Goal: Transaction & Acquisition: Book appointment/travel/reservation

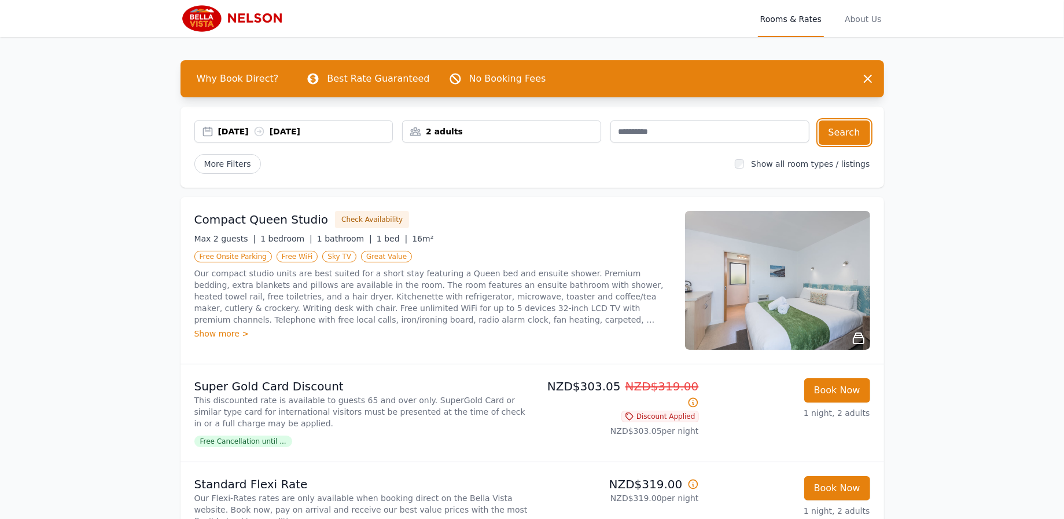
click at [848, 133] on button "Search" at bounding box center [845, 132] width 52 height 24
click at [265, 130] on icon at bounding box center [259, 132] width 12 height 12
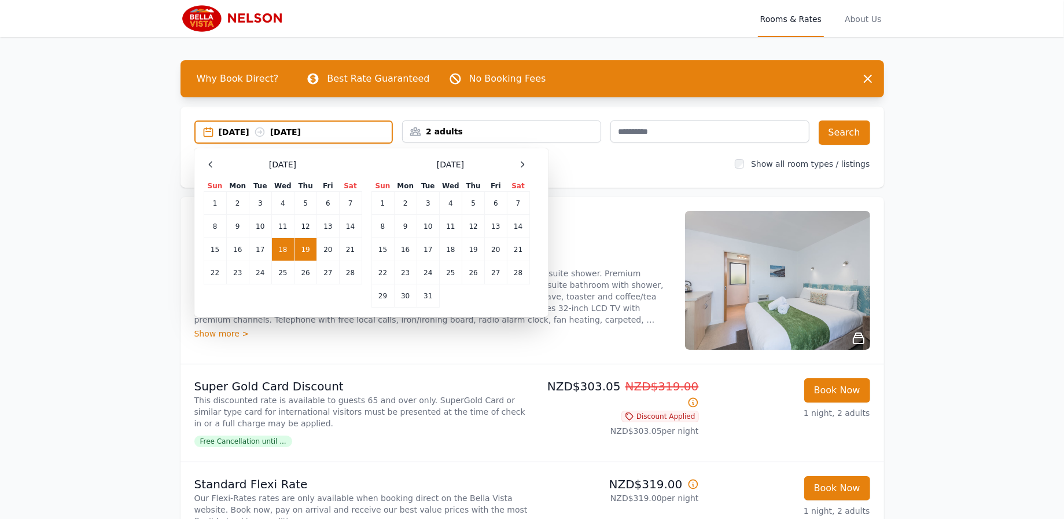
click at [328, 248] on td "20" at bounding box center [328, 249] width 22 height 23
click at [282, 244] on td "18" at bounding box center [282, 249] width 23 height 23
click at [300, 244] on td "19" at bounding box center [306, 249] width 23 height 23
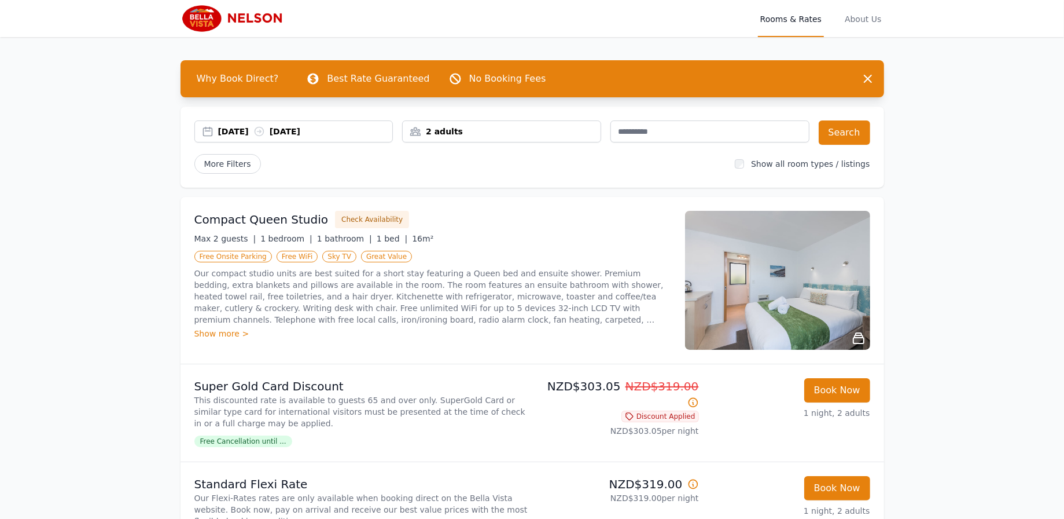
click at [265, 131] on icon at bounding box center [259, 132] width 12 height 12
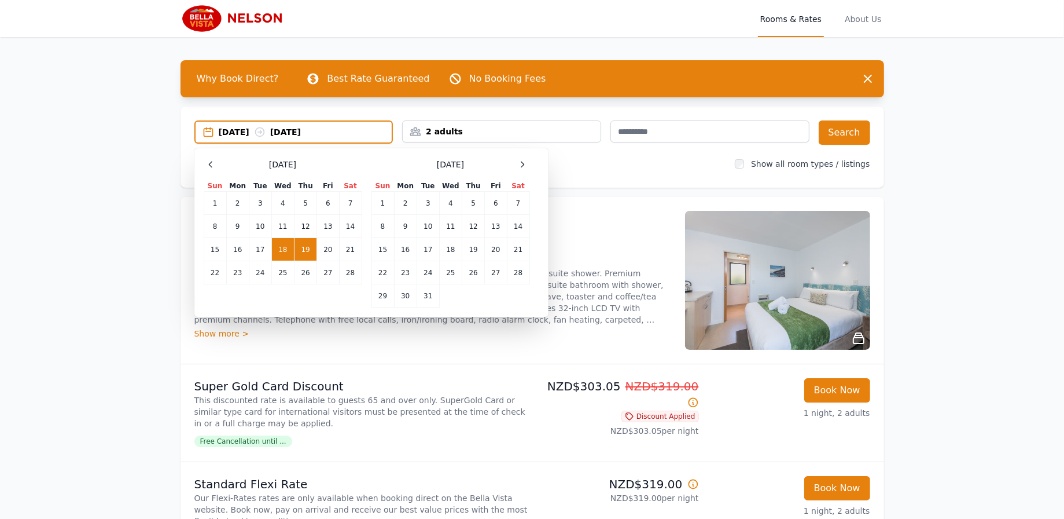
click at [327, 249] on td "20" at bounding box center [328, 249] width 22 height 23
click at [844, 131] on button "Search" at bounding box center [845, 132] width 52 height 24
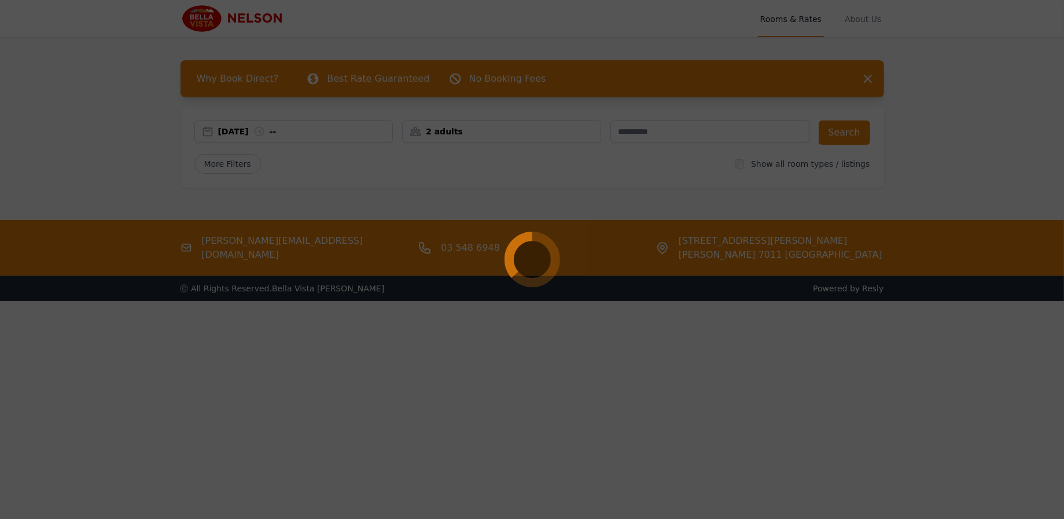
click at [492, 275] on div at bounding box center [532, 259] width 1064 height 519
click at [806, 162] on div at bounding box center [532, 259] width 1064 height 519
click at [480, 250] on div at bounding box center [532, 259] width 1064 height 519
click at [579, 241] on div at bounding box center [532, 259] width 1064 height 519
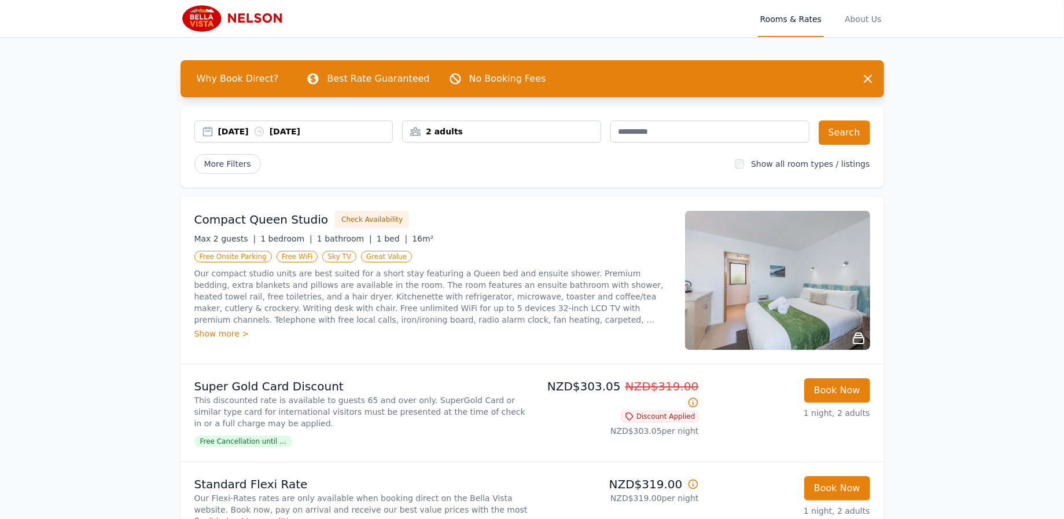
click at [206, 126] on div "[DATE] [DATE]" at bounding box center [294, 132] width 198 height 12
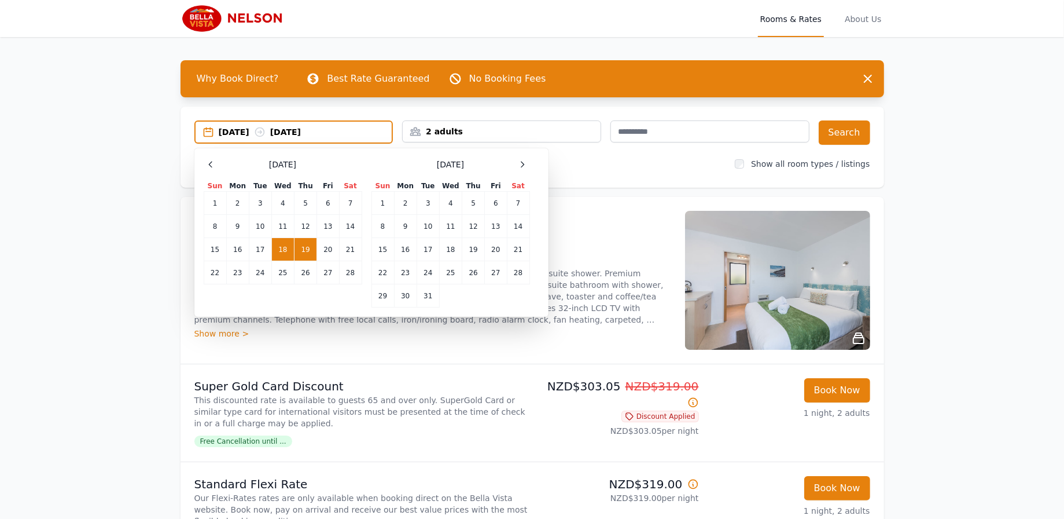
click at [332, 245] on td "20" at bounding box center [328, 249] width 22 height 23
click at [209, 157] on div at bounding box center [211, 164] width 14 height 14
click at [451, 244] on td "18" at bounding box center [450, 249] width 23 height 23
click at [471, 242] on td "19" at bounding box center [473, 249] width 23 height 23
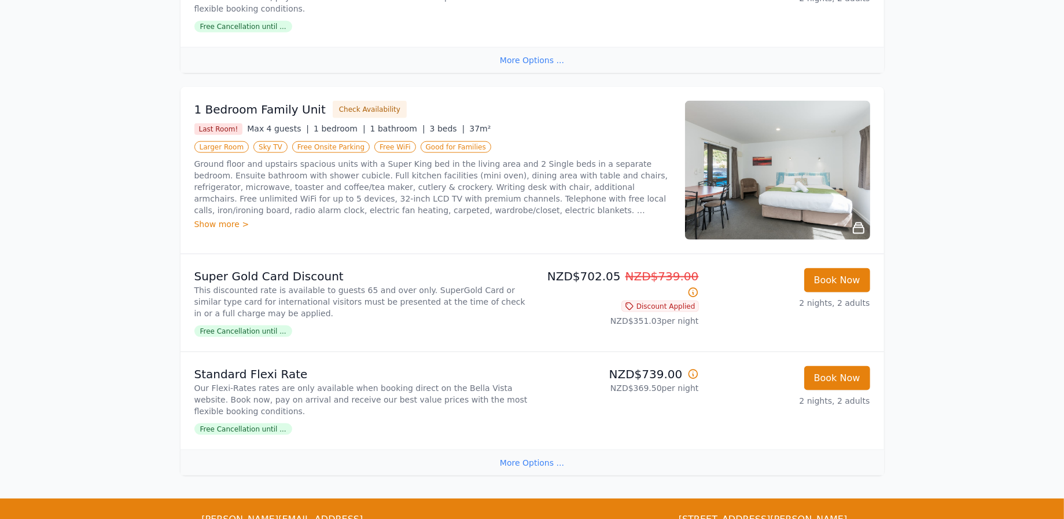
scroll to position [1329, 0]
